Goal: Task Accomplishment & Management: Use online tool/utility

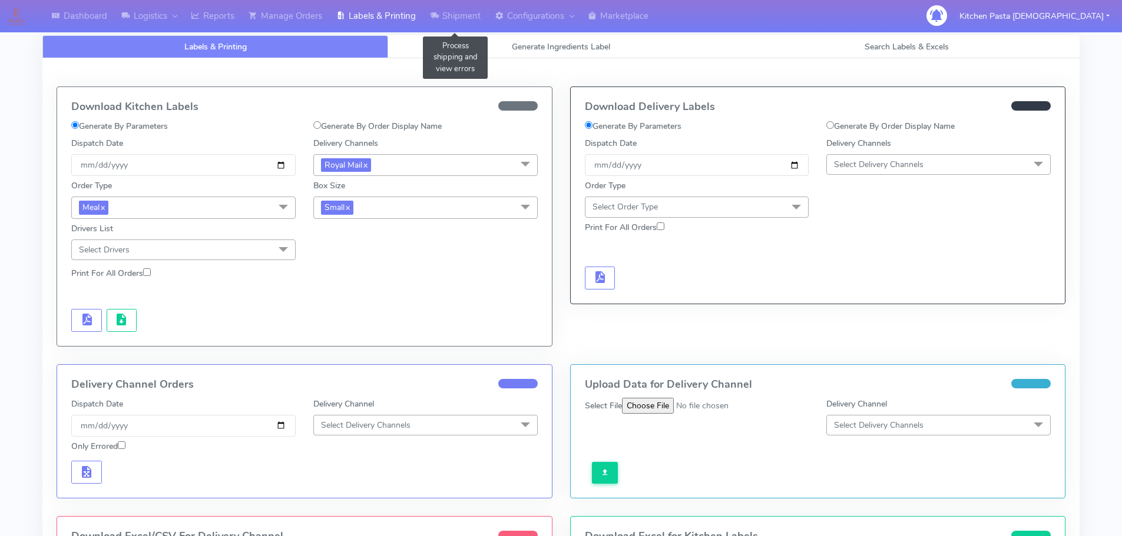
scroll to position [221, 0]
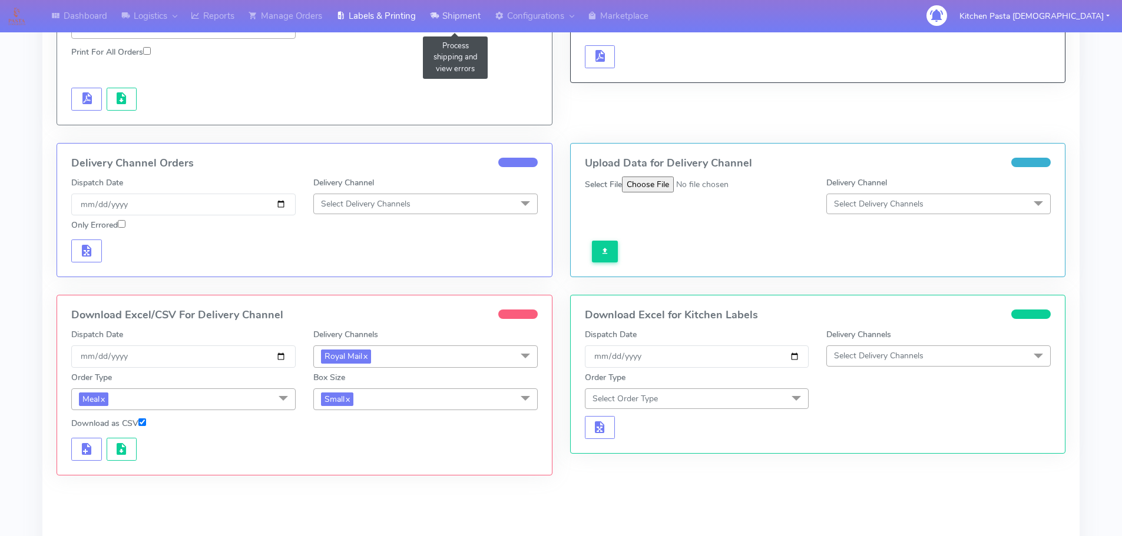
click at [446, 25] on link "Shipment" at bounding box center [455, 16] width 65 height 32
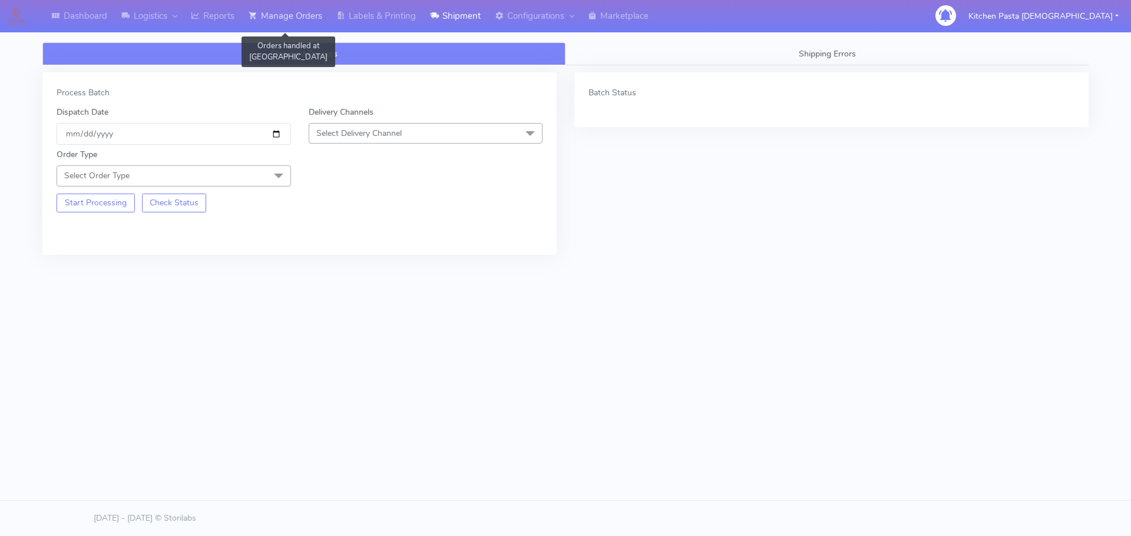
click at [316, 21] on link "Manage Orders" at bounding box center [285, 16] width 88 height 32
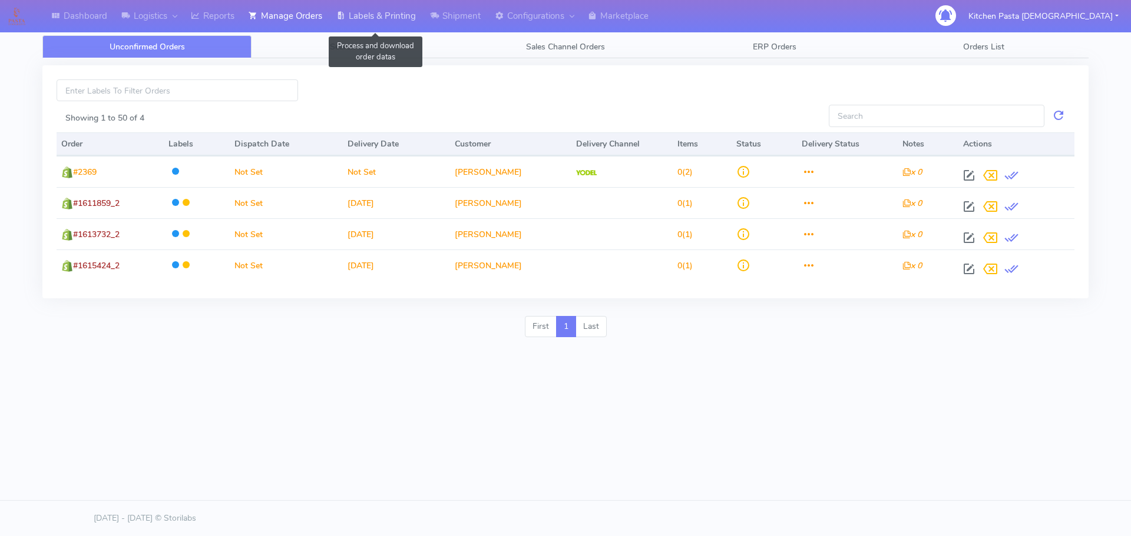
click at [385, 14] on link "Labels & Printing" at bounding box center [376, 16] width 94 height 32
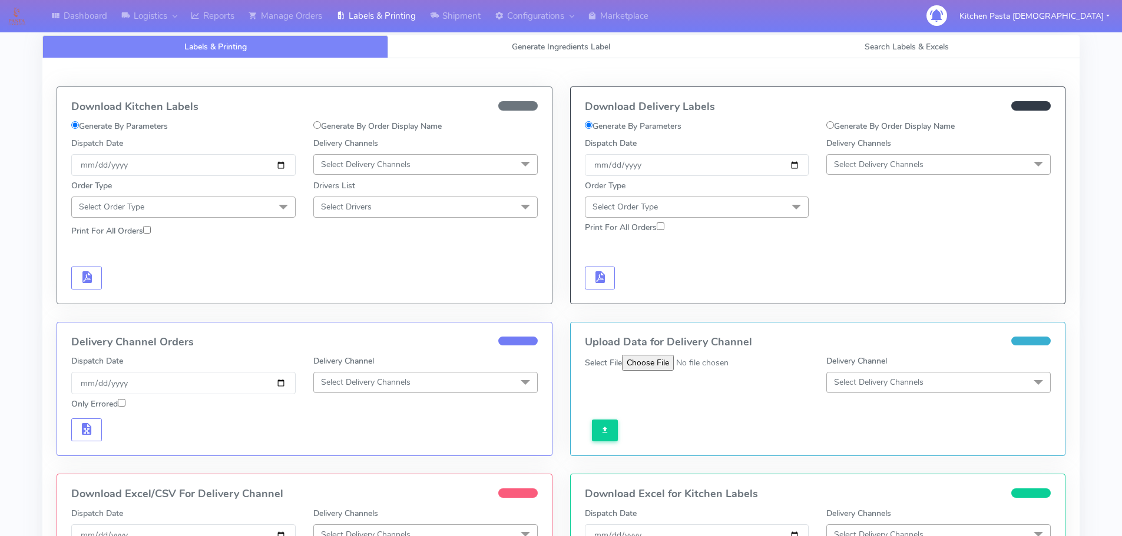
click at [907, 177] on div "Order Type Select Order Type Meal Kit Gift QCOM ATAVI" at bounding box center [818, 196] width 484 height 41
click at [914, 164] on span "Select Delivery Channels" at bounding box center [879, 164] width 90 height 11
click at [857, 287] on li "Yodel" at bounding box center [938, 296] width 223 height 19
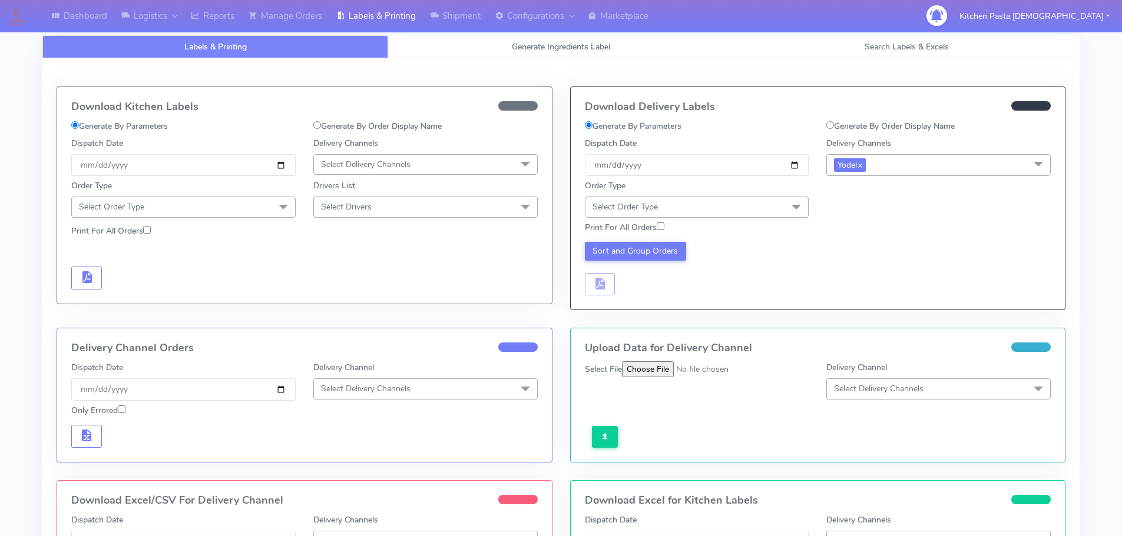
click at [780, 199] on span "Select Order Type" at bounding box center [697, 207] width 224 height 21
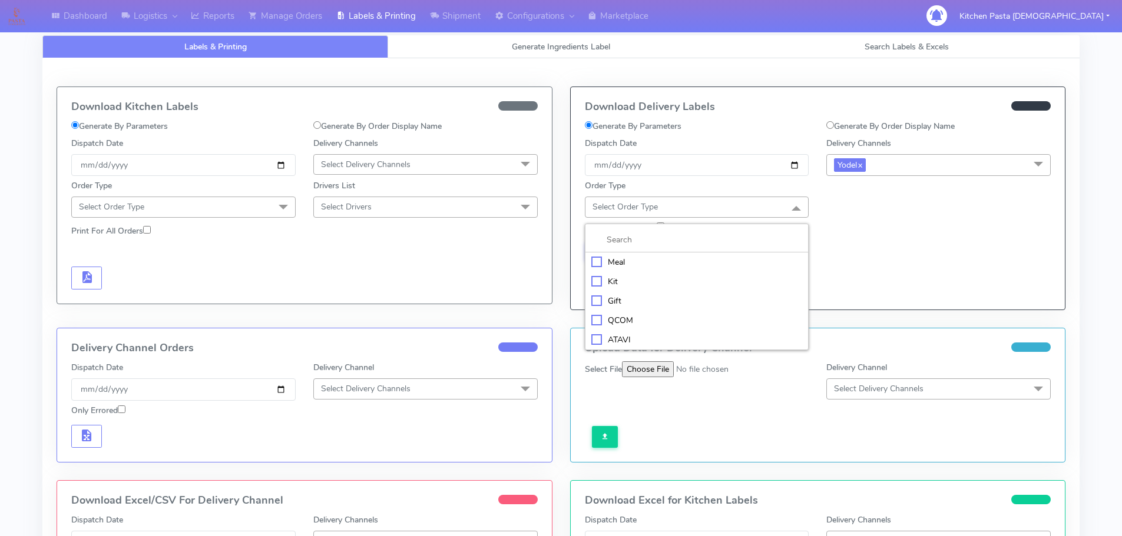
click at [683, 261] on div "Meal" at bounding box center [696, 262] width 211 height 12
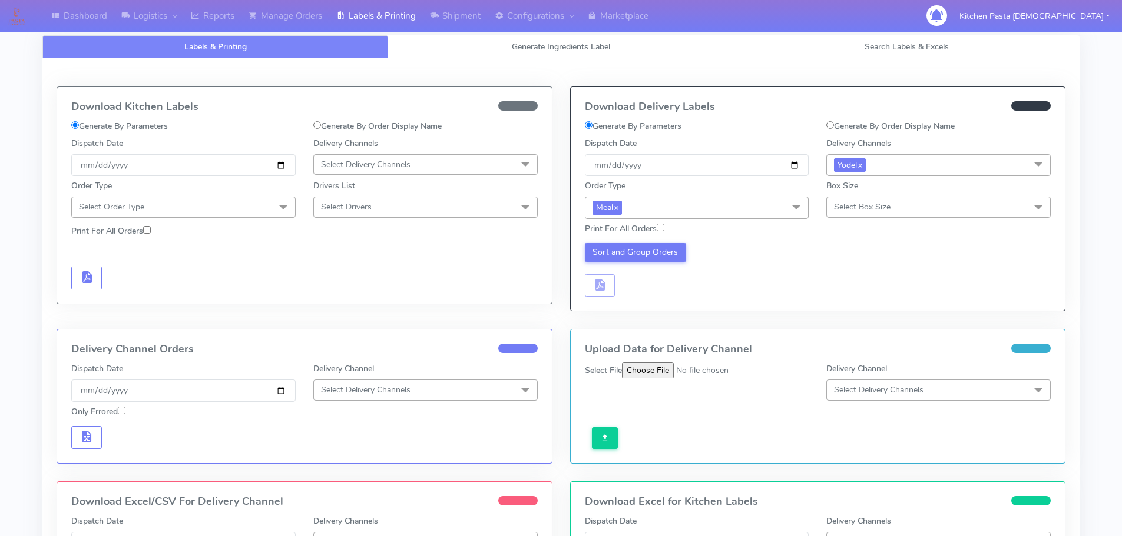
click at [665, 213] on span "Meal x" at bounding box center [697, 208] width 224 height 22
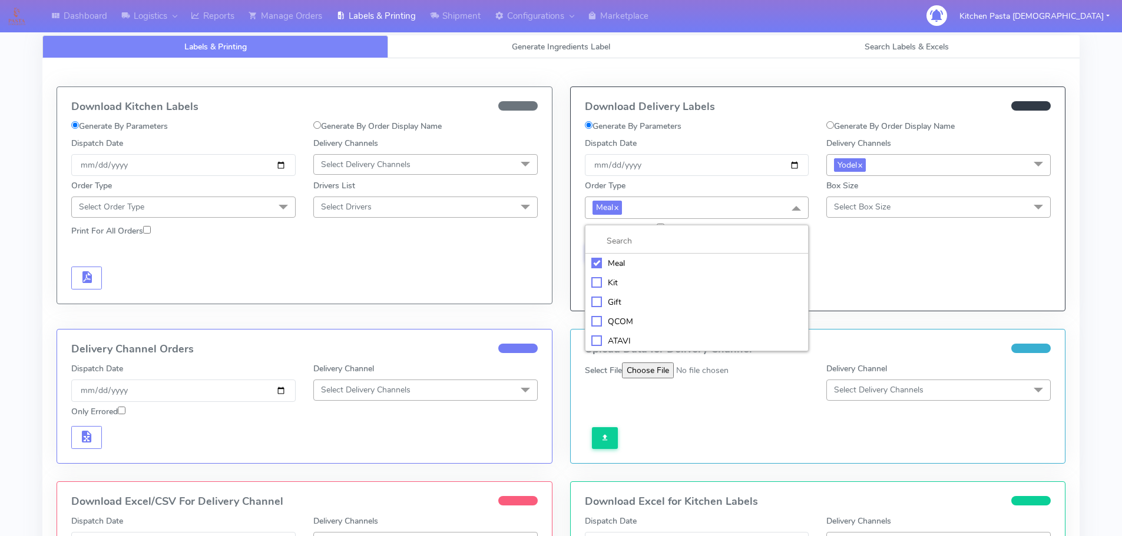
click at [638, 285] on div "Kit" at bounding box center [696, 283] width 211 height 12
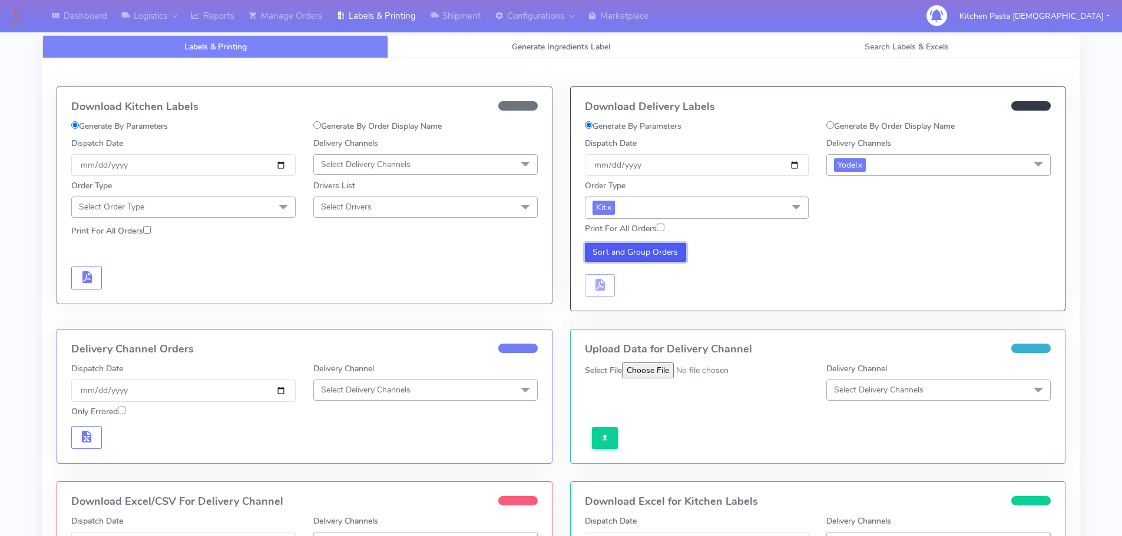
click at [623, 251] on button "Sort and Group Orders" at bounding box center [636, 252] width 102 height 19
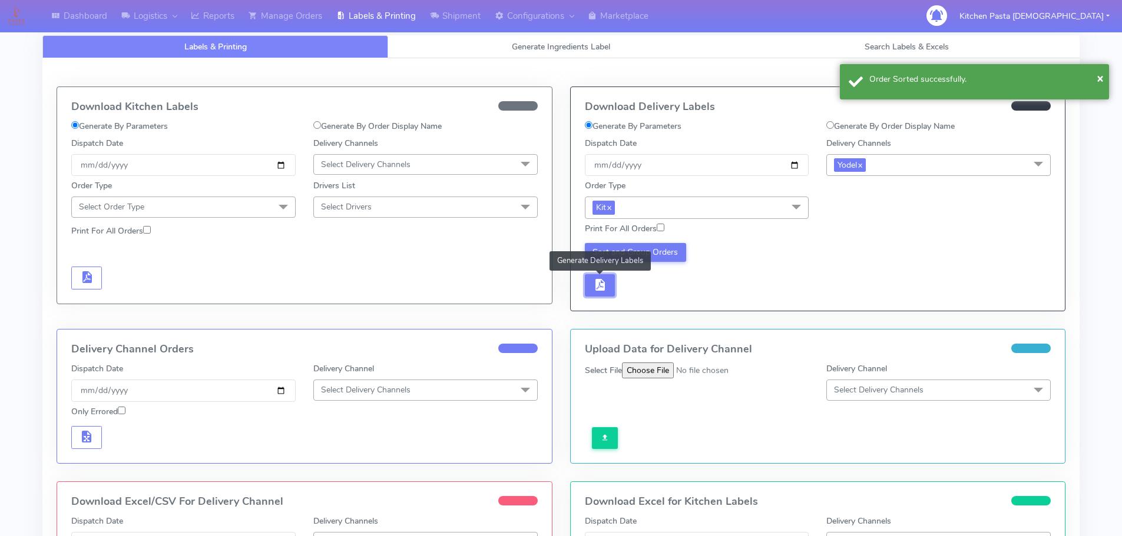
click at [606, 284] on span "button" at bounding box center [599, 287] width 14 height 11
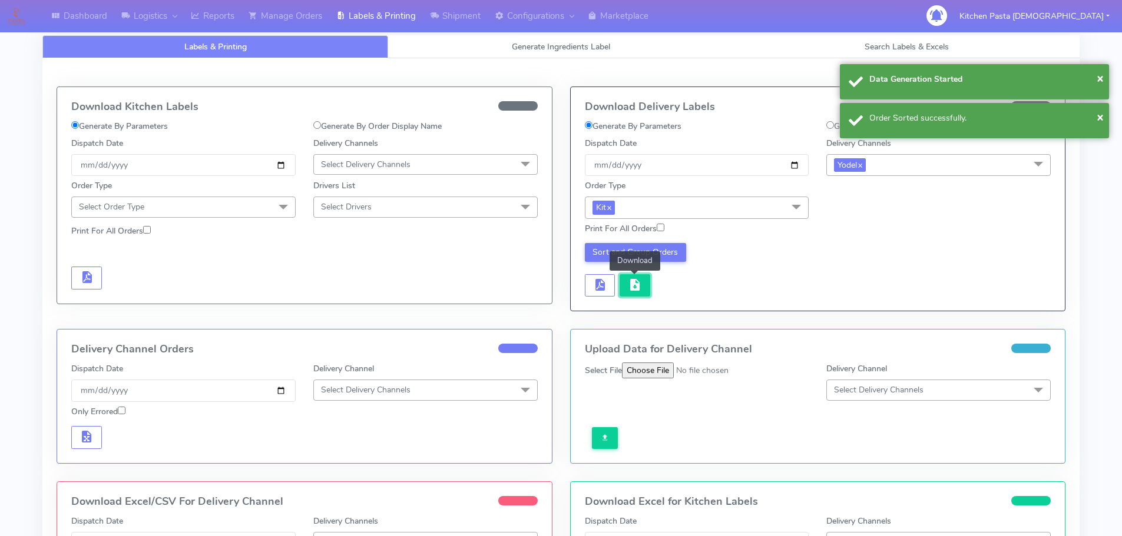
click at [648, 282] on button "button" at bounding box center [635, 285] width 31 height 23
